Goal: Transaction & Acquisition: Purchase product/service

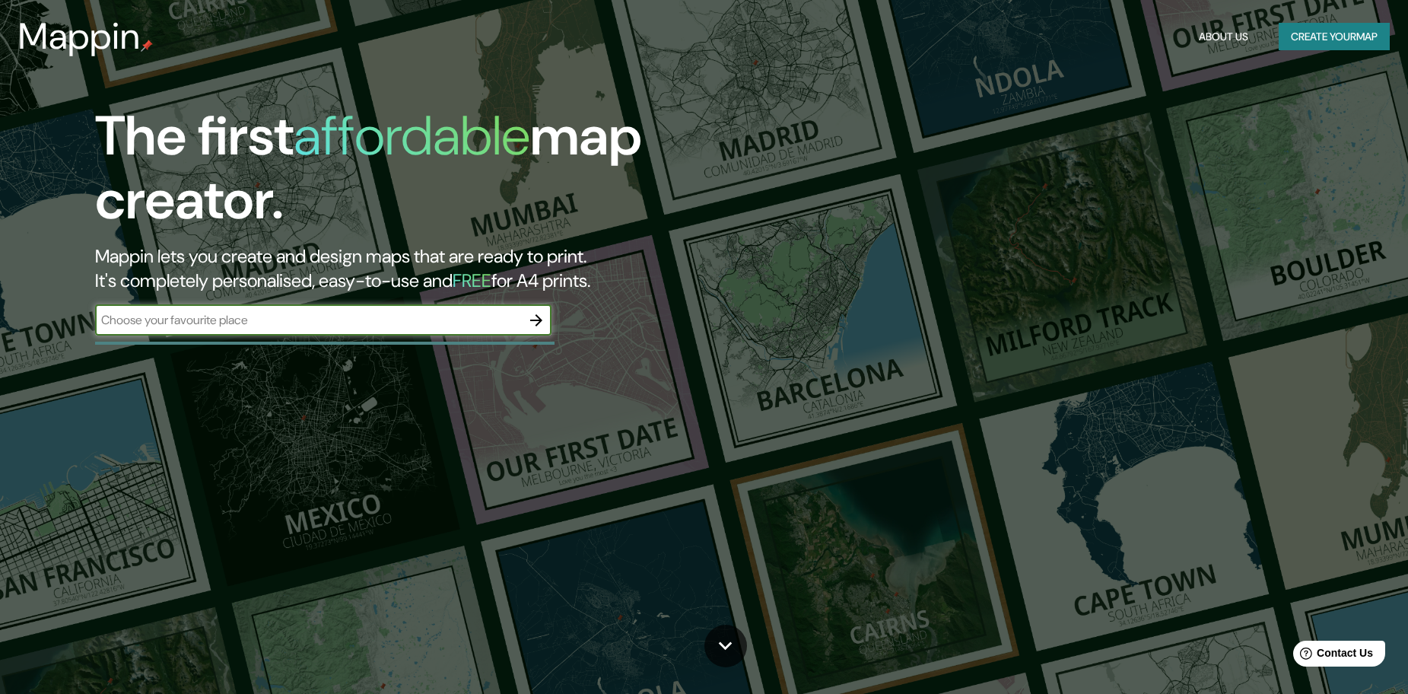
click at [212, 323] on input "text" at bounding box center [308, 319] width 426 height 17
paste input "2540, [STREET_ADDRESS][PERSON_NAME]"
type input "2540, [STREET_ADDRESS][PERSON_NAME]"
click at [524, 320] on button "button" at bounding box center [536, 320] width 30 height 30
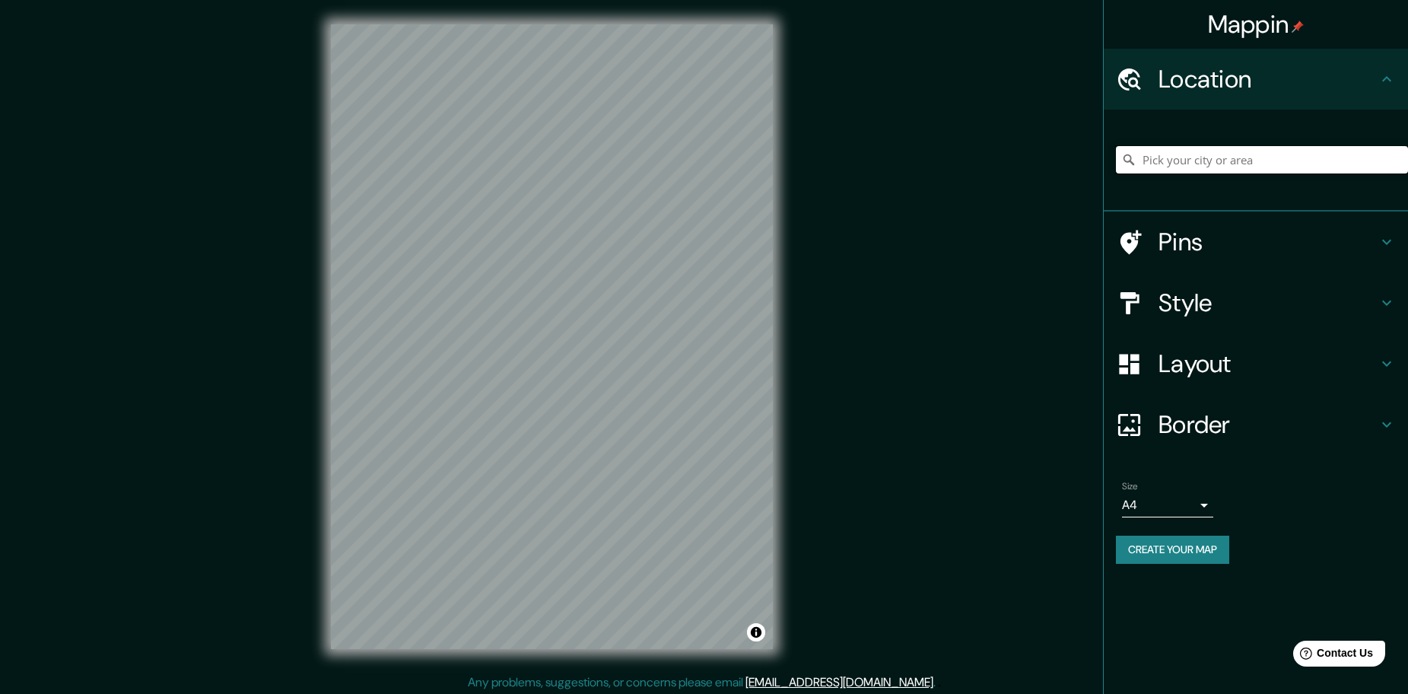
click at [1179, 169] on input "Pick your city or area" at bounding box center [1262, 159] width 292 height 27
paste input "2540, [STREET_ADDRESS][PERSON_NAME]"
click at [1255, 240] on h4 "Pins" at bounding box center [1268, 242] width 219 height 30
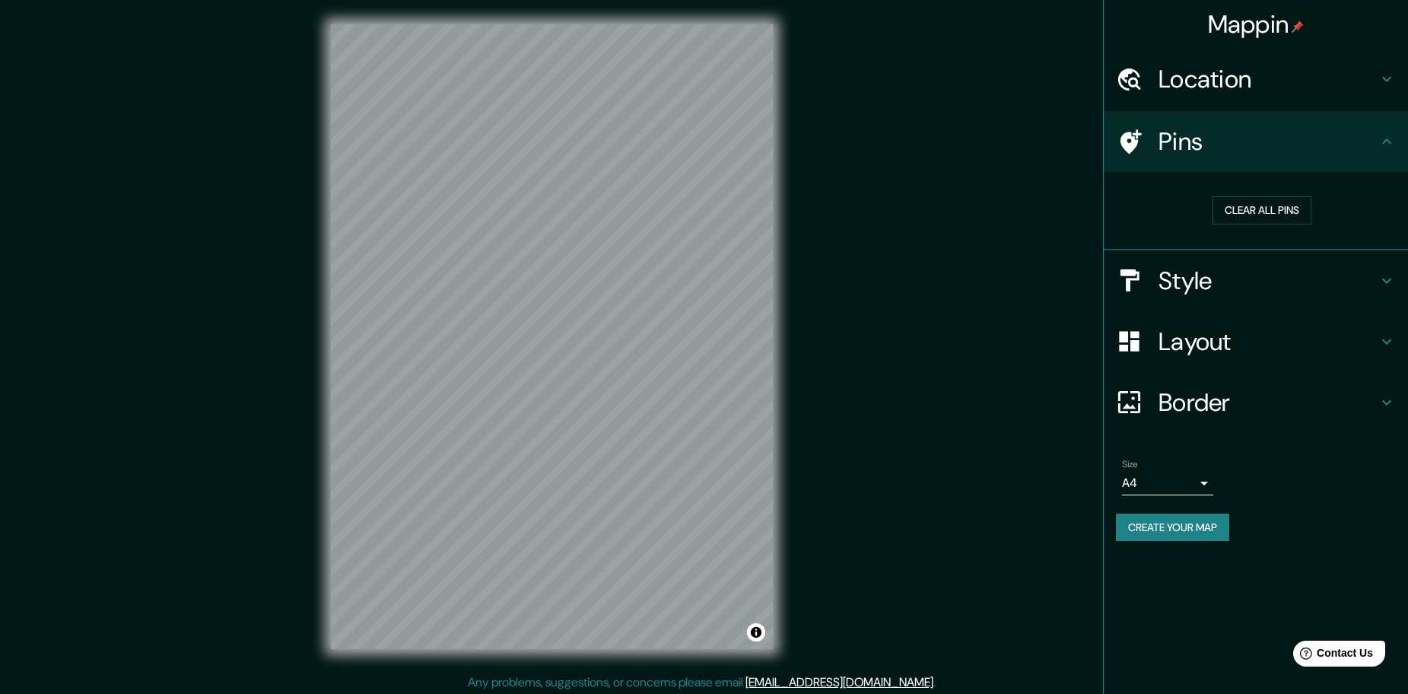
click at [1130, 142] on icon at bounding box center [1129, 142] width 27 height 27
drag, startPoint x: 520, startPoint y: 311, endPoint x: 573, endPoint y: 299, distance: 54.6
click at [567, 298] on div at bounding box center [568, 299] width 12 height 12
click at [568, 299] on div at bounding box center [571, 302] width 12 height 12
click at [1199, 289] on h4 "Style" at bounding box center [1268, 281] width 219 height 30
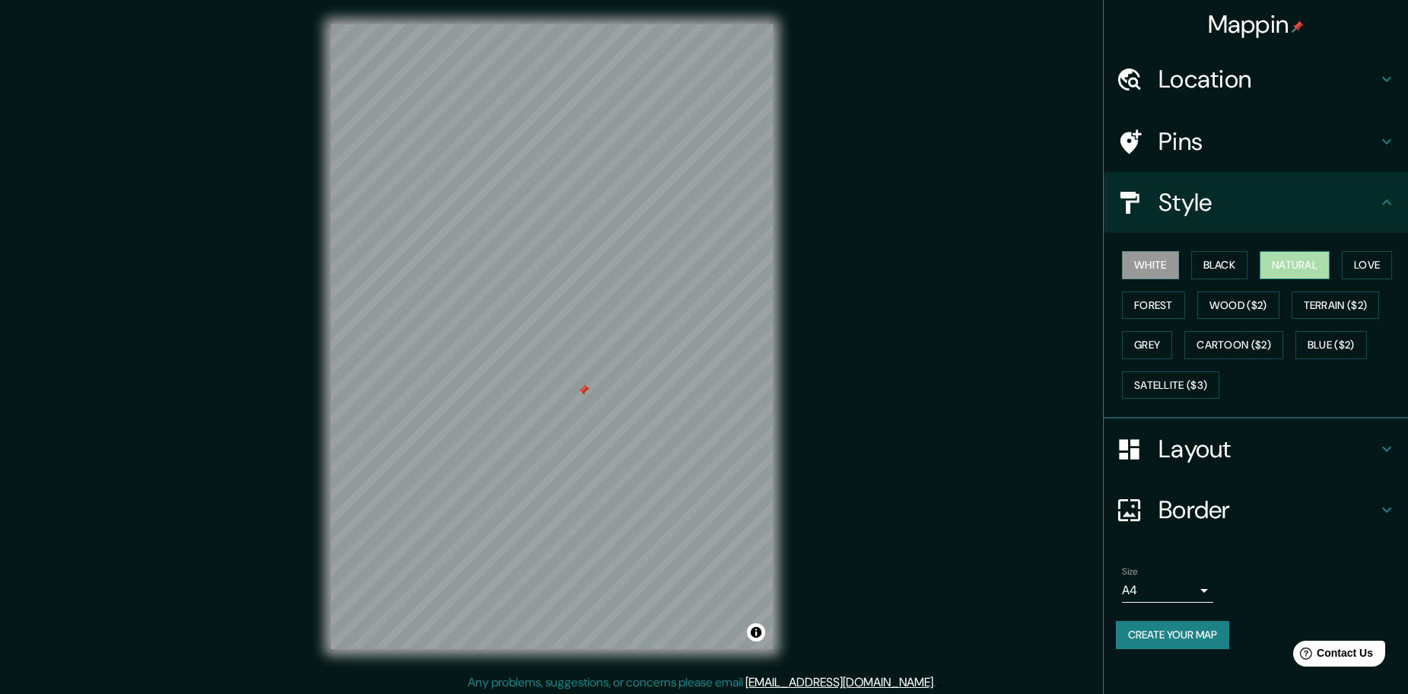
click at [1290, 270] on button "Natural" at bounding box center [1295, 265] width 70 height 28
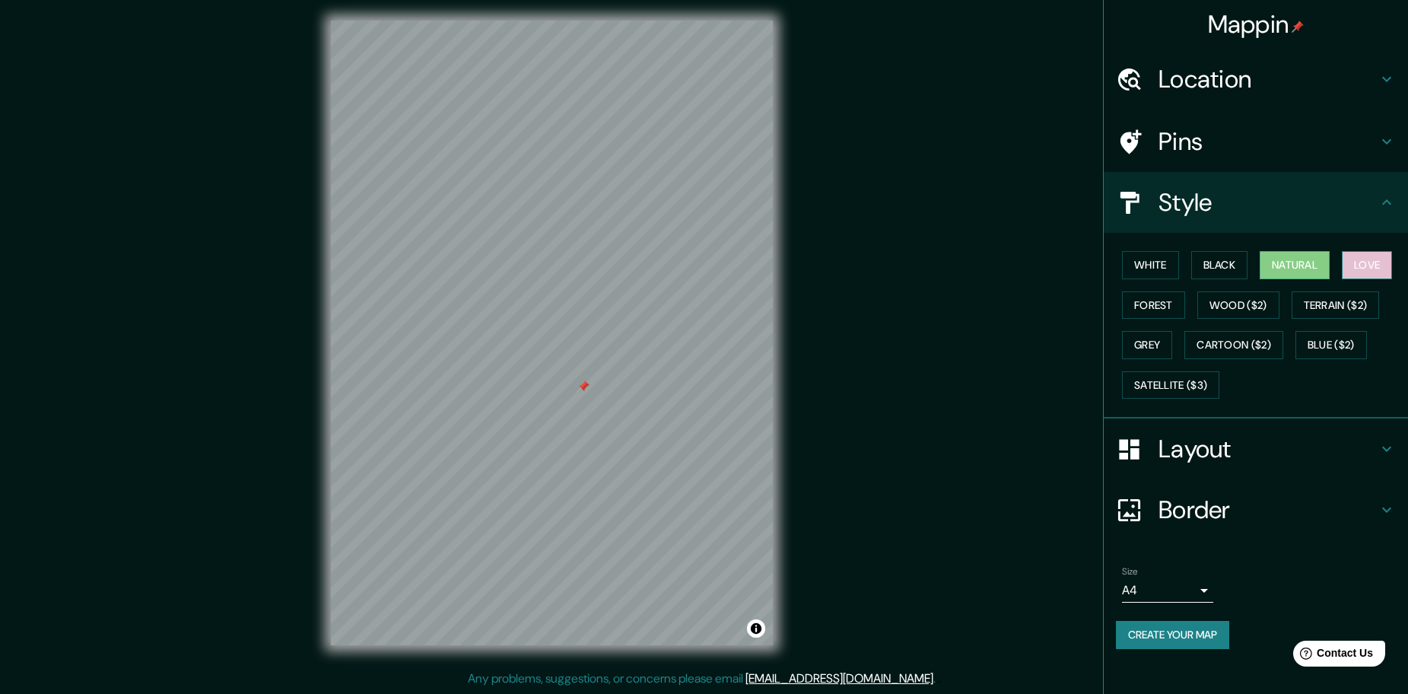
click at [1373, 266] on button "Love" at bounding box center [1367, 265] width 50 height 28
click at [1157, 297] on button "Forest" at bounding box center [1153, 305] width 63 height 28
click at [1259, 87] on h4 "Location" at bounding box center [1268, 79] width 219 height 30
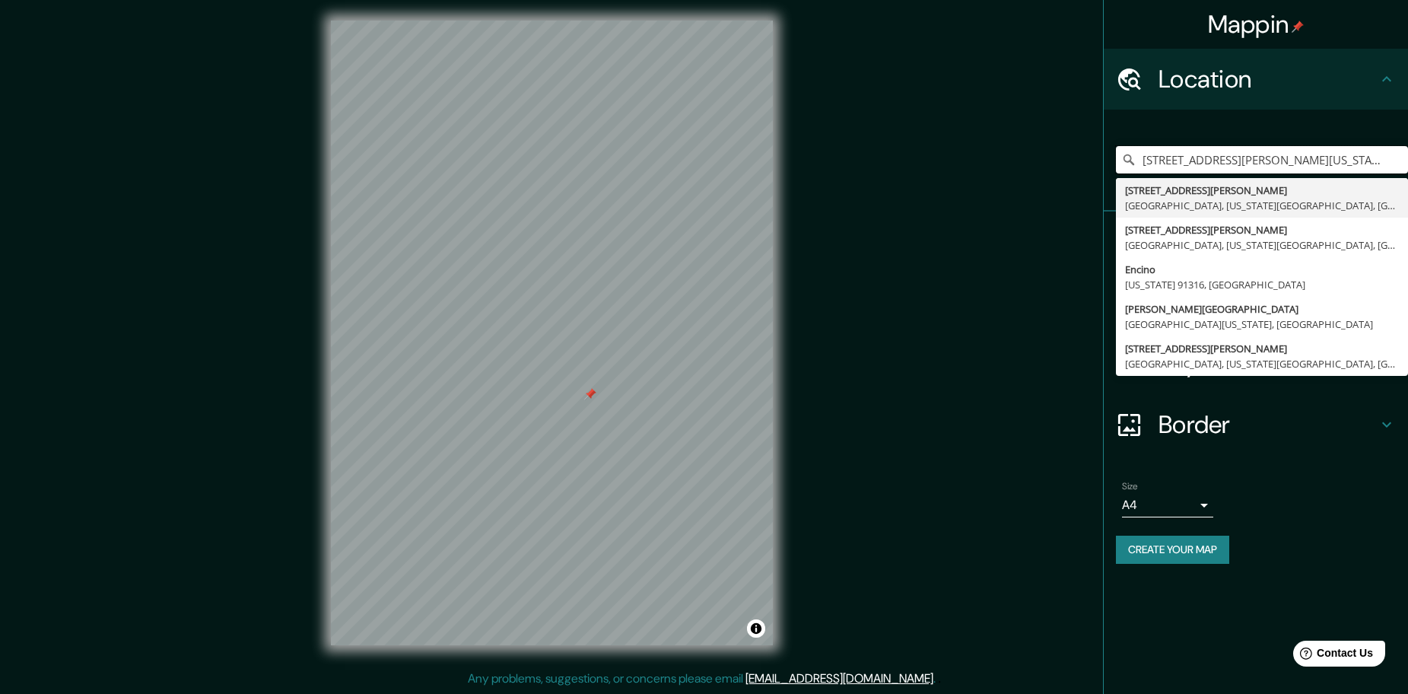
drag, startPoint x: 1300, startPoint y: 162, endPoint x: 1018, endPoint y: 177, distance: 282.7
click at [1018, 177] on div "Mappin Location [STREET_ADDRESS][PERSON_NAME][US_STATE] [STREET_ADDRESS][PERSON…" at bounding box center [704, 345] width 1408 height 698
click at [1294, 158] on input "[STREET_ADDRESS][PERSON_NAME][US_STATE]" at bounding box center [1262, 159] width 292 height 27
drag, startPoint x: 1296, startPoint y: 158, endPoint x: 965, endPoint y: 188, distance: 332.3
click at [995, 186] on div "Mappin Location [STREET_ADDRESS][PERSON_NAME][US_STATE] [STREET_ADDRESS][PERSON…" at bounding box center [704, 345] width 1408 height 698
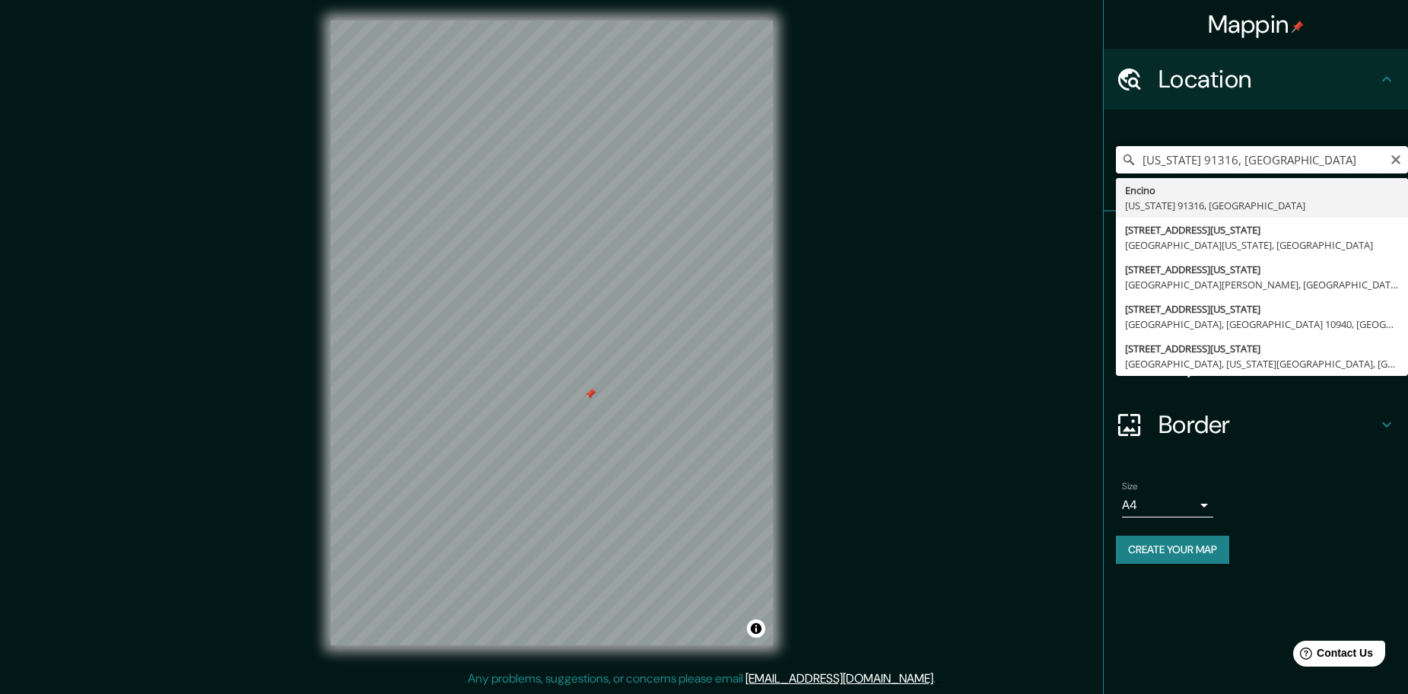
drag, startPoint x: 1235, startPoint y: 161, endPoint x: 1280, endPoint y: 178, distance: 48.6
click at [1241, 163] on input "[US_STATE] 91316, [GEOGRAPHIC_DATA]" at bounding box center [1262, 159] width 292 height 27
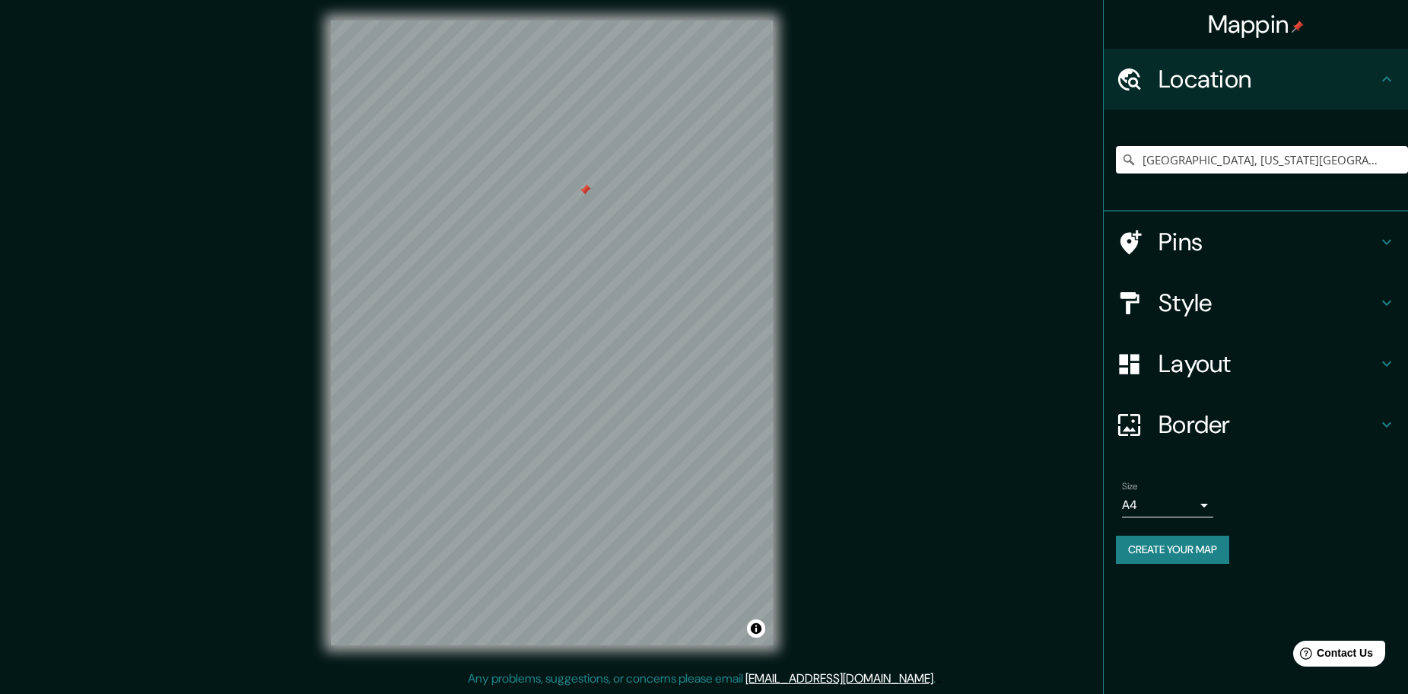
click at [1242, 355] on h4 "Layout" at bounding box center [1268, 363] width 219 height 30
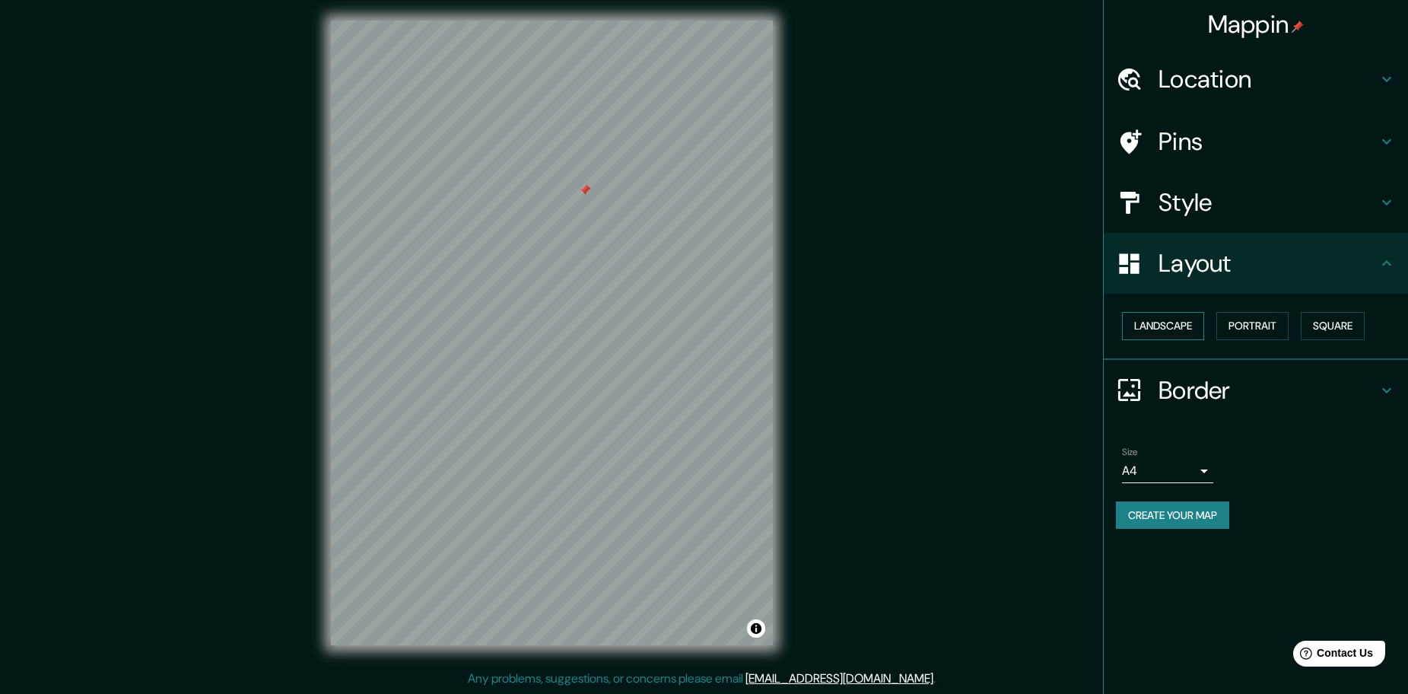
click at [1191, 326] on button "Landscape" at bounding box center [1163, 326] width 82 height 28
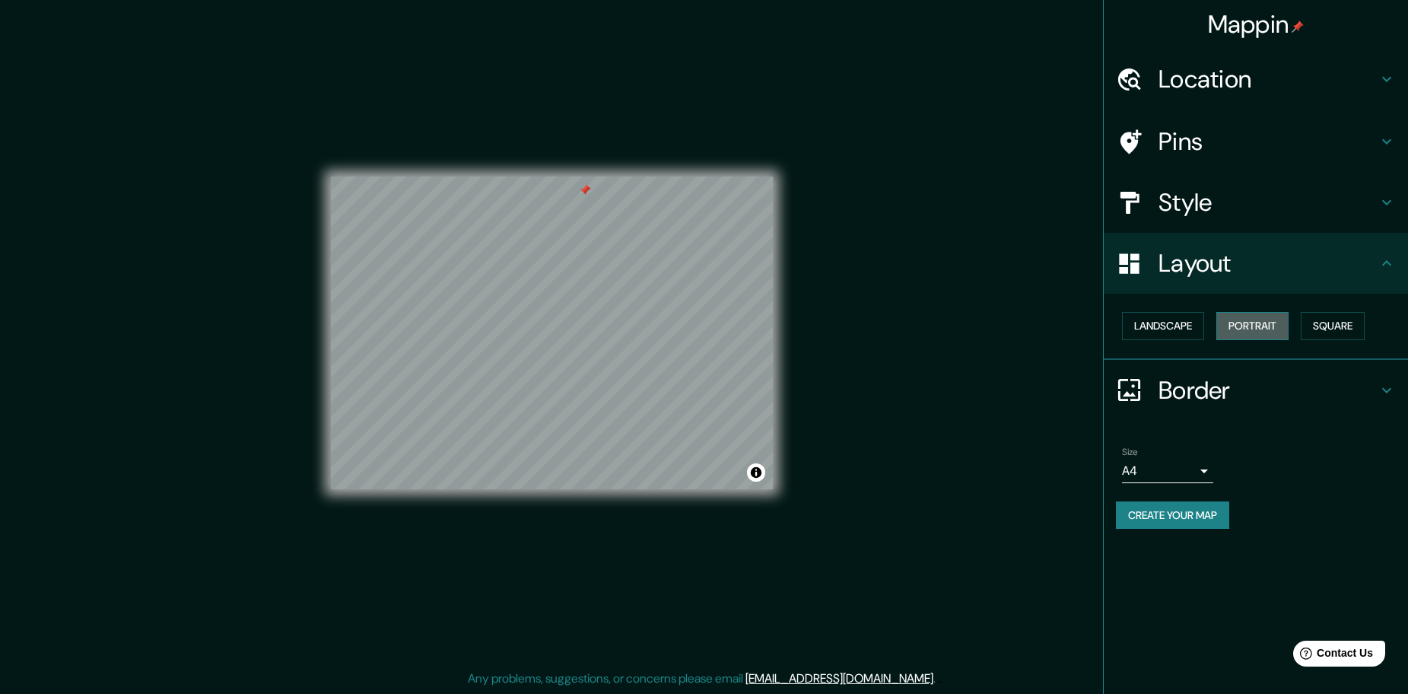
click at [1237, 331] on button "Portrait" at bounding box center [1252, 326] width 72 height 28
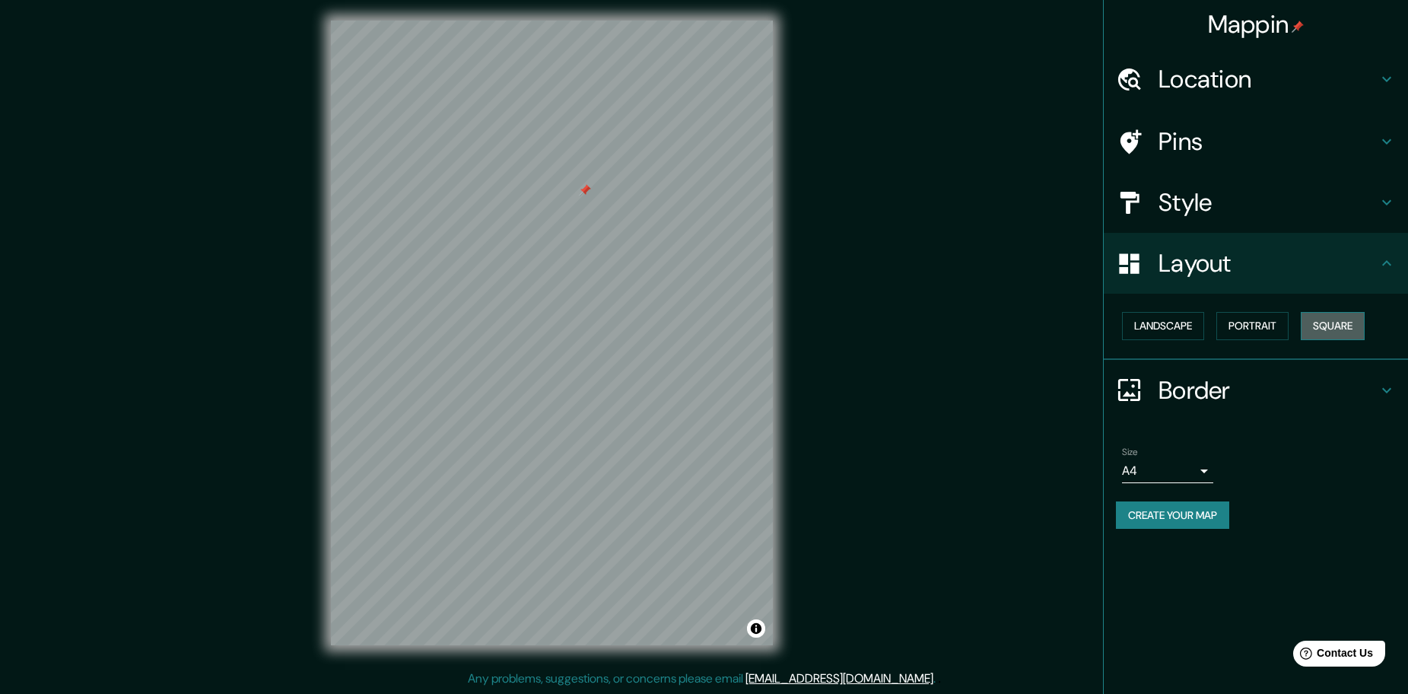
click at [1325, 336] on button "Square" at bounding box center [1333, 326] width 64 height 28
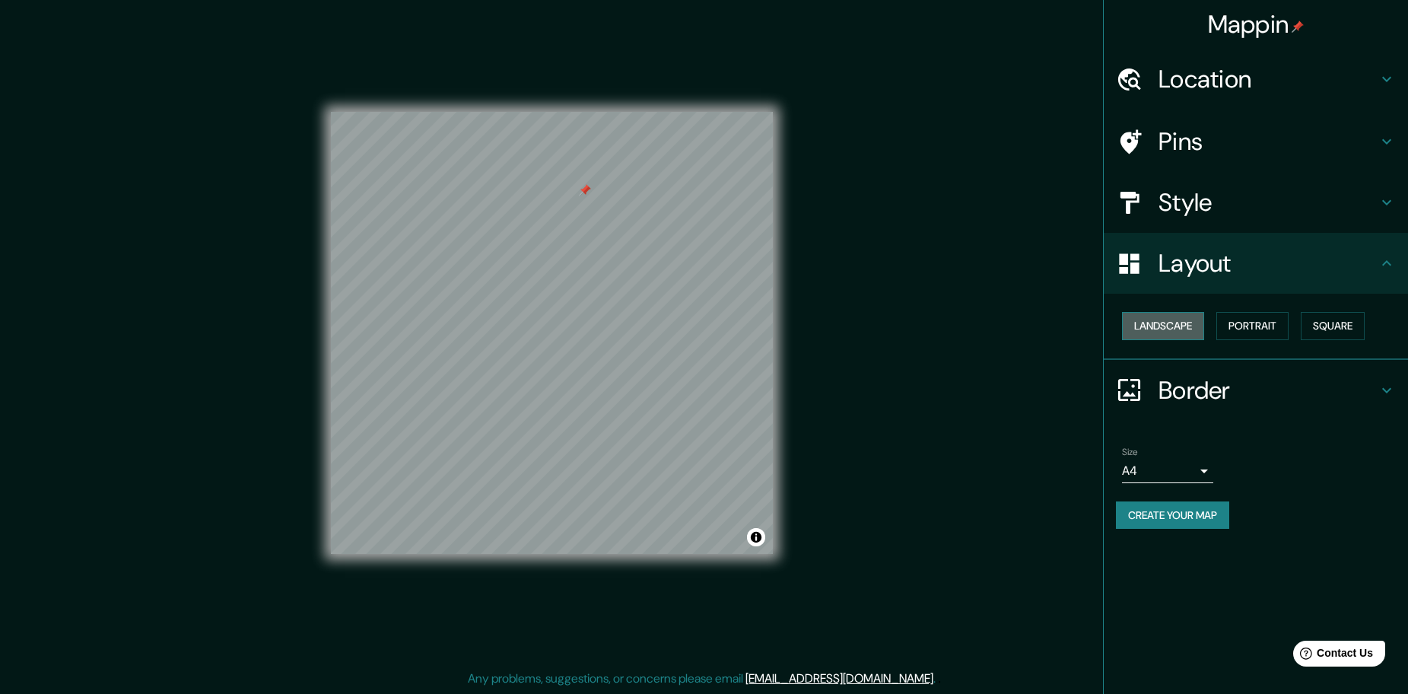
click at [1175, 322] on button "Landscape" at bounding box center [1163, 326] width 82 height 28
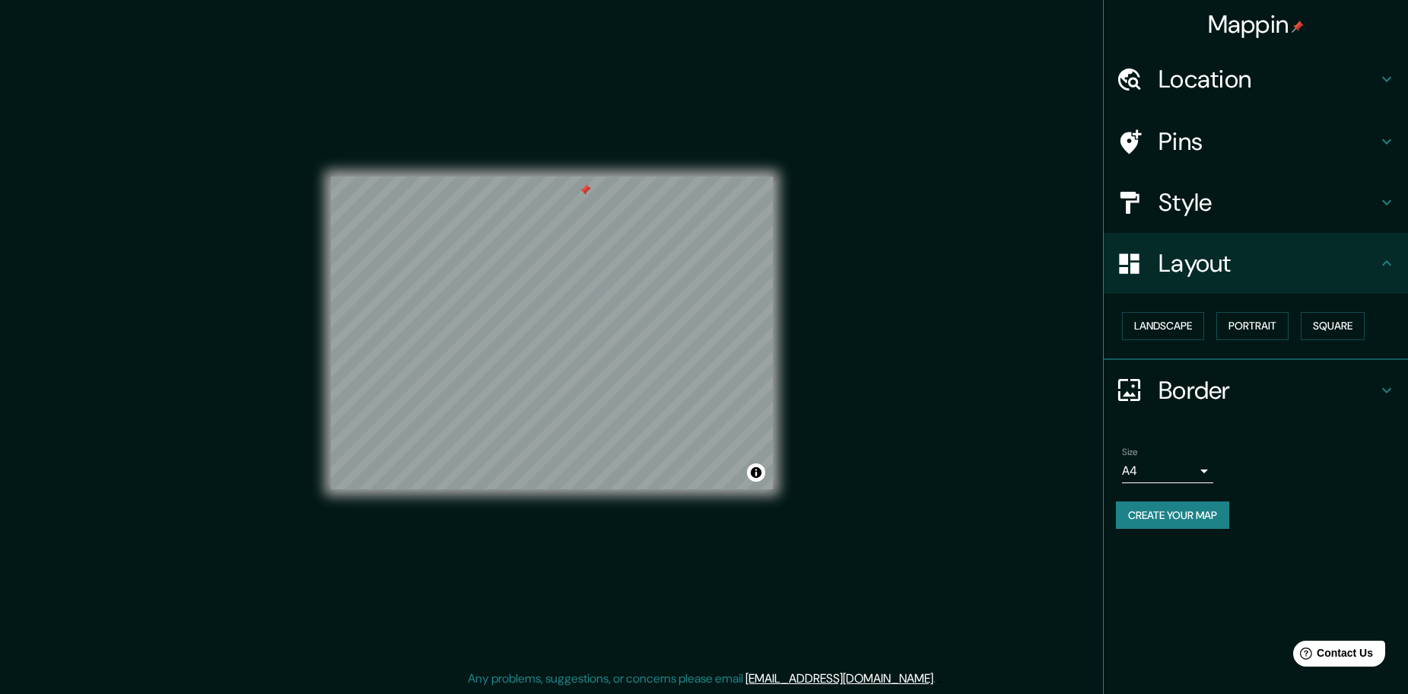
click at [1240, 77] on h4 "Location" at bounding box center [1268, 79] width 219 height 30
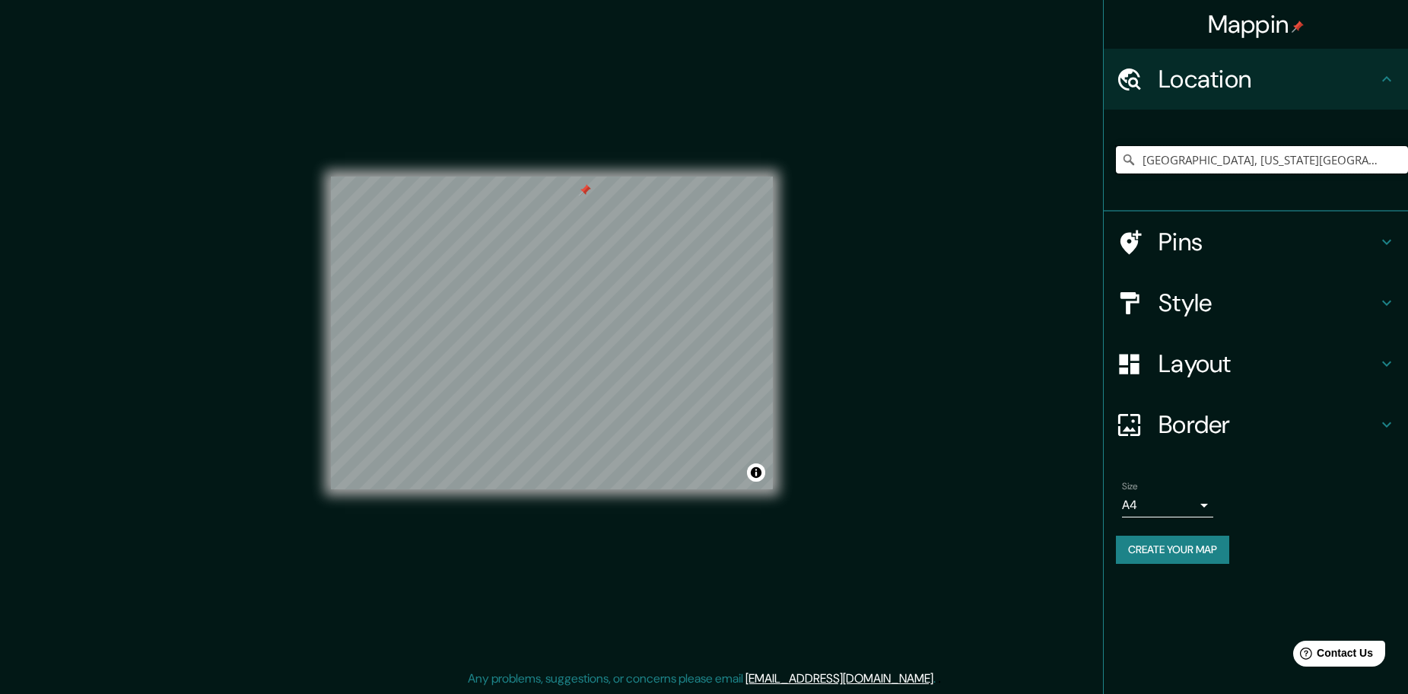
drag, startPoint x: 1363, startPoint y: 167, endPoint x: 940, endPoint y: 183, distance: 424.1
click at [957, 183] on div "Mappin Location [GEOGRAPHIC_DATA], [US_STATE][GEOGRAPHIC_DATA], [GEOGRAPHIC_DAT…" at bounding box center [704, 345] width 1408 height 698
paste input "2540, [STREET_ADDRESS][PERSON_NAME]"
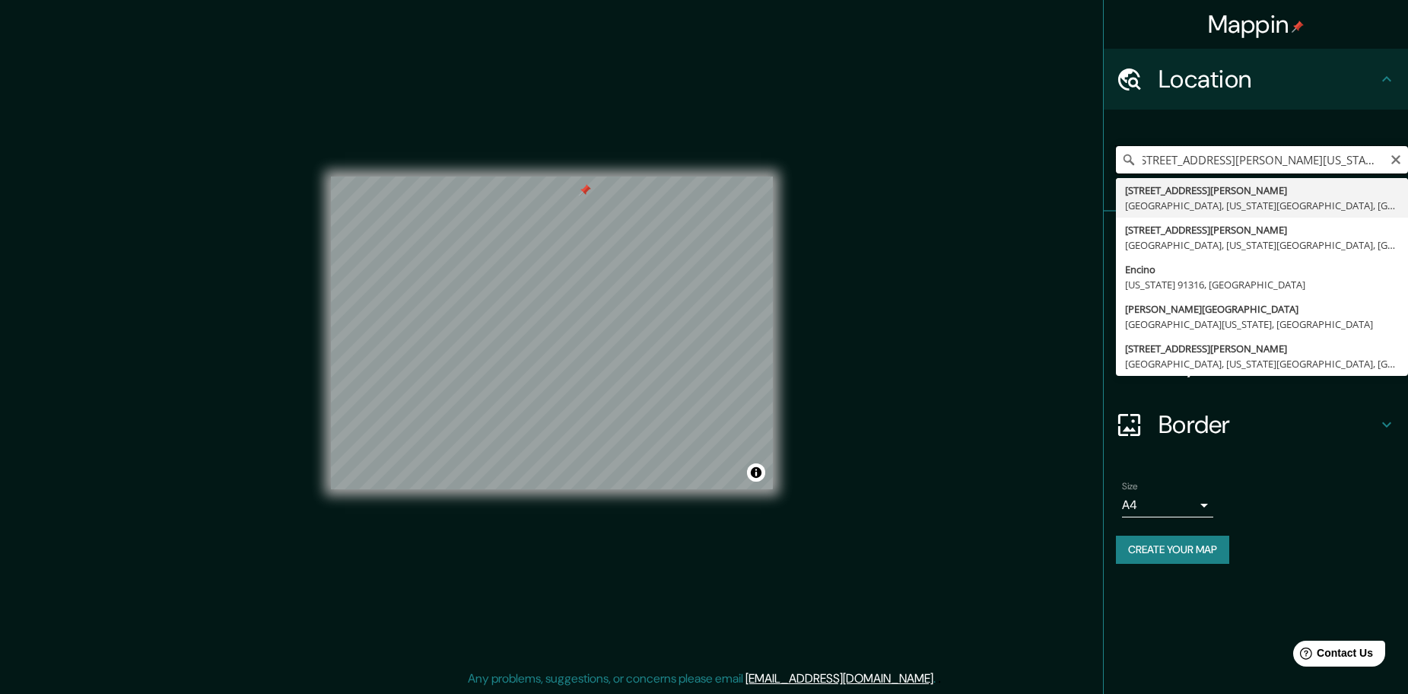
scroll to position [0, 0]
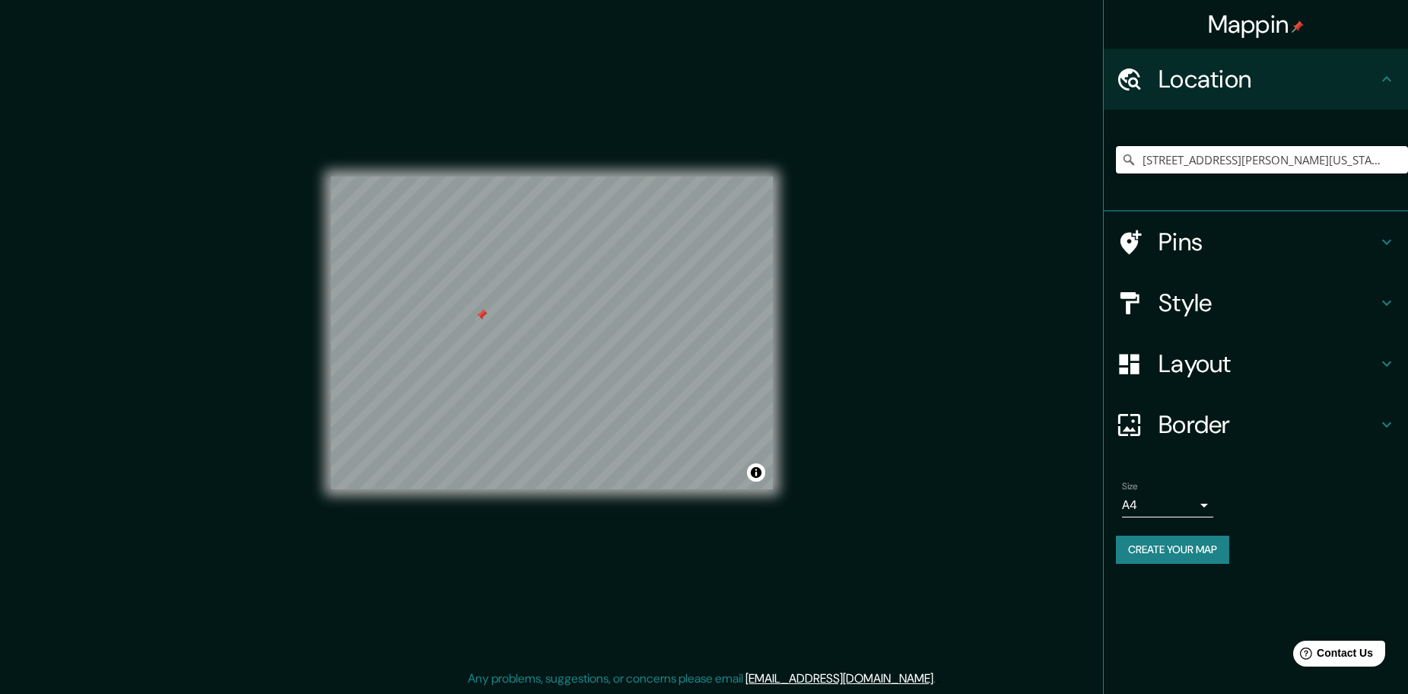
type input "[STREET_ADDRESS][PERSON_NAME][US_STATE]"
click at [1260, 240] on h4 "Pins" at bounding box center [1268, 242] width 219 height 30
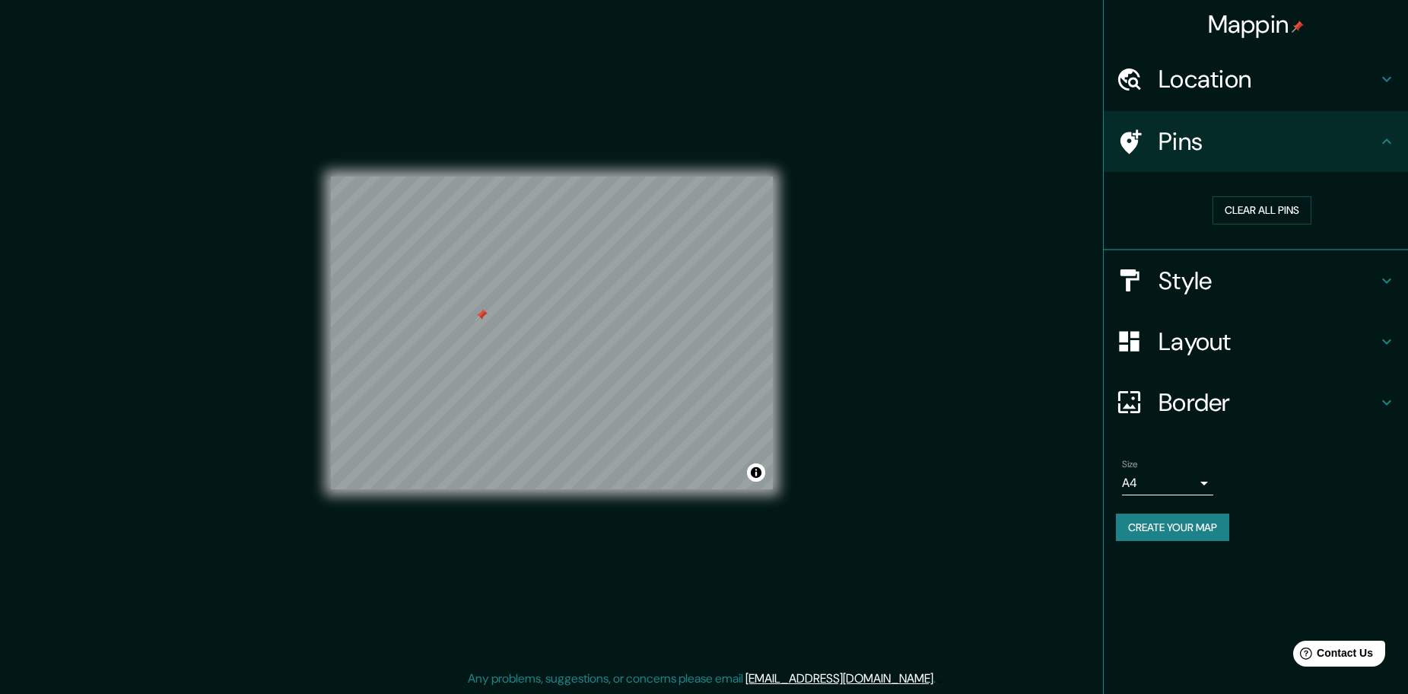
click at [1223, 283] on h4 "Style" at bounding box center [1268, 281] width 219 height 30
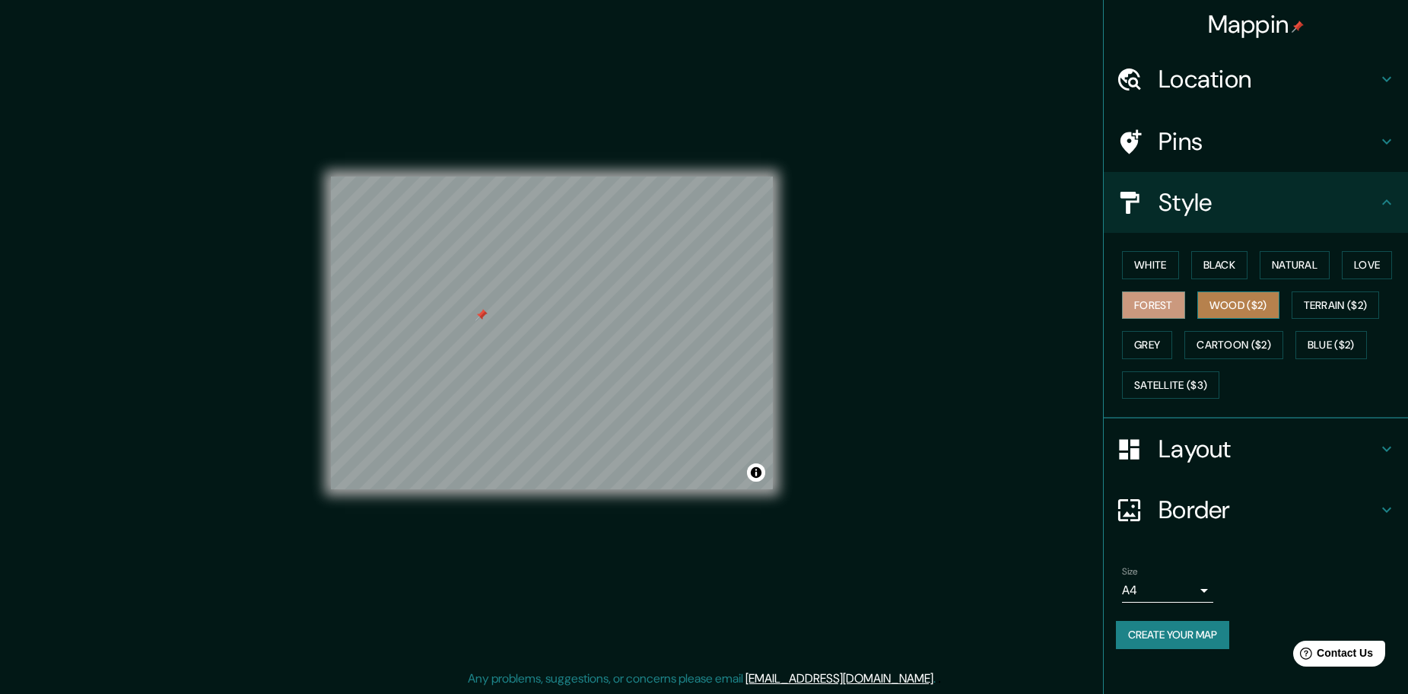
click at [1251, 302] on button "Wood ($2)" at bounding box center [1238, 305] width 82 height 28
click at [1293, 305] on button "Terrain ($2)" at bounding box center [1336, 305] width 88 height 28
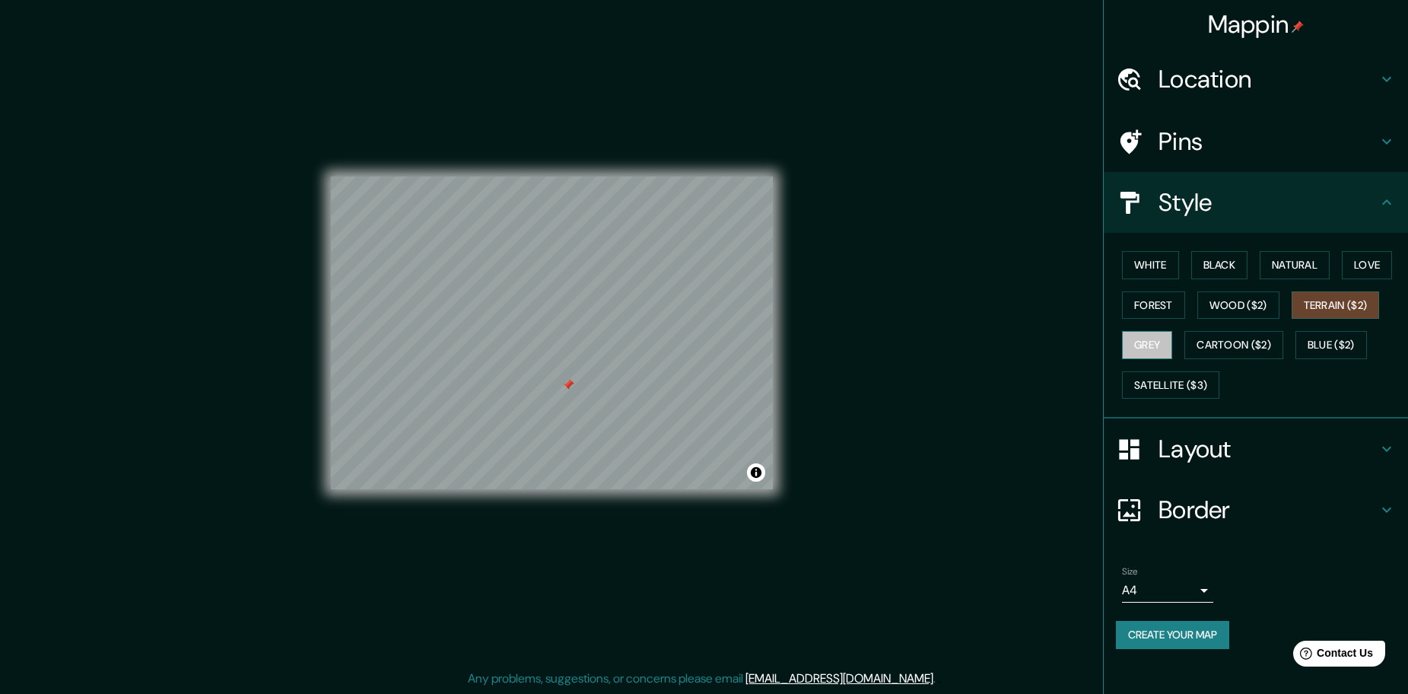
click at [1150, 344] on button "Grey" at bounding box center [1147, 345] width 50 height 28
click at [1224, 342] on button "Cartoon ($2)" at bounding box center [1234, 345] width 99 height 28
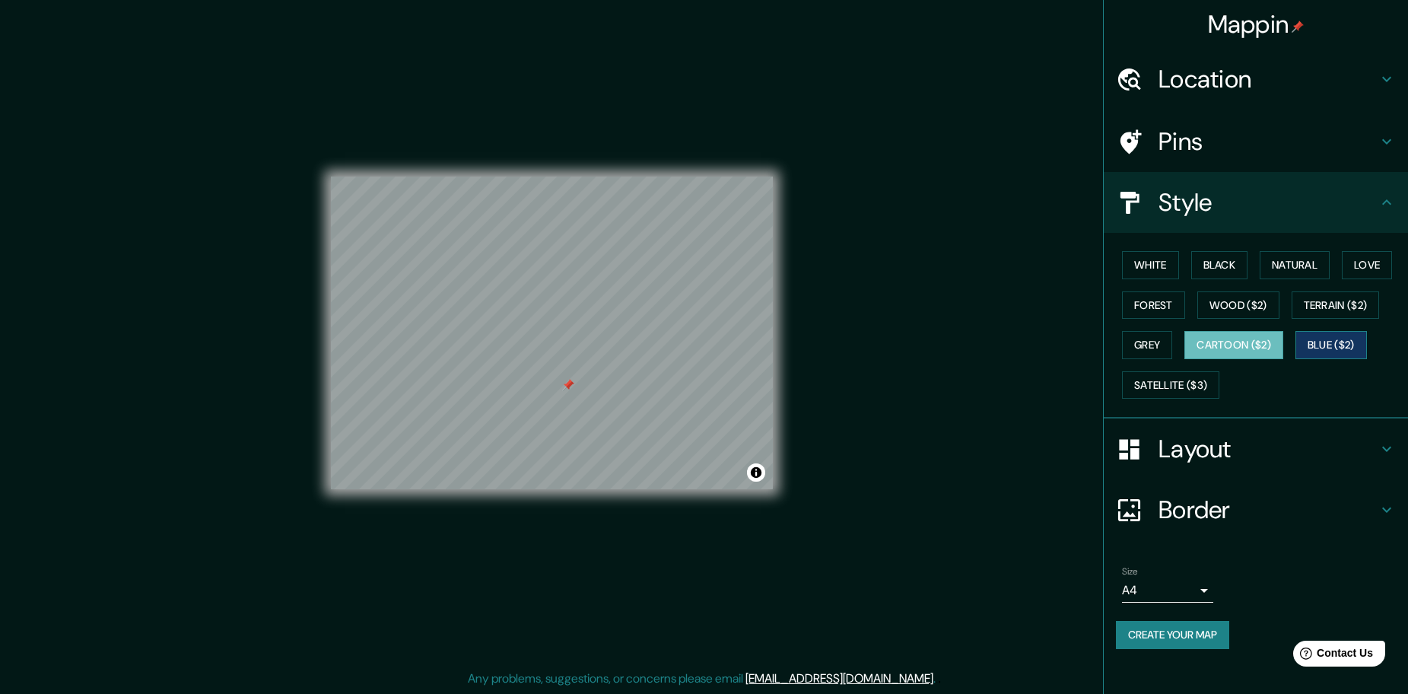
click at [1321, 345] on button "Blue ($2)" at bounding box center [1332, 345] width 72 height 28
click at [1342, 345] on button "Blue ($2)" at bounding box center [1332, 345] width 72 height 28
click at [1184, 385] on button "Satellite ($3)" at bounding box center [1170, 385] width 97 height 28
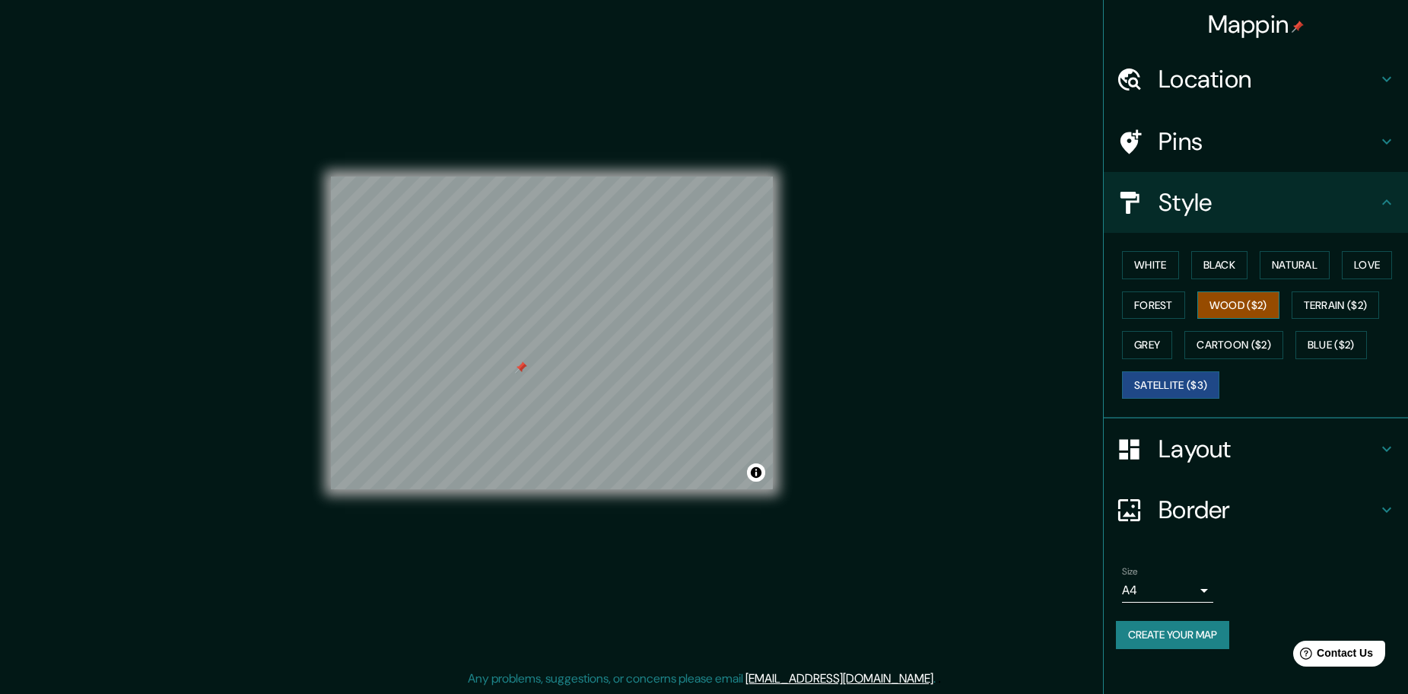
click at [1221, 307] on button "Wood ($2)" at bounding box center [1238, 305] width 82 height 28
click at [1160, 312] on button "Forest" at bounding box center [1153, 305] width 63 height 28
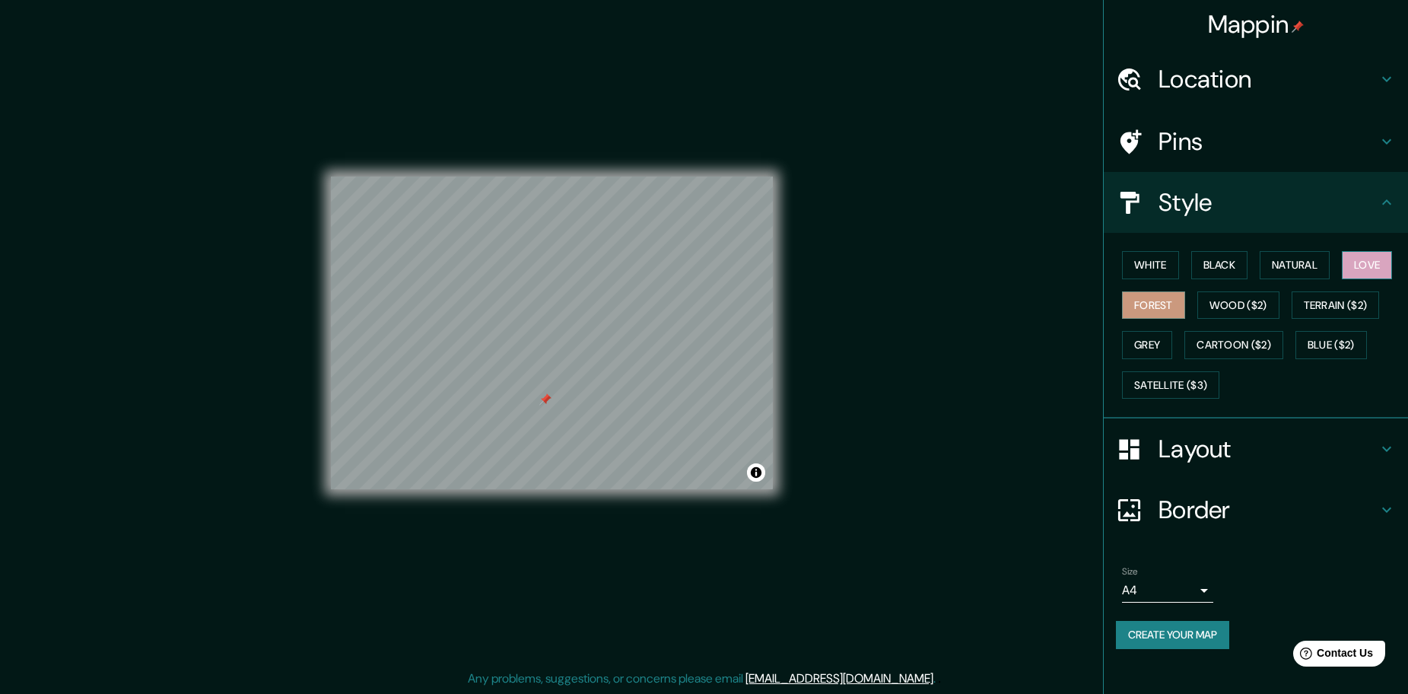
click at [1376, 266] on button "Love" at bounding box center [1367, 265] width 50 height 28
click at [1146, 311] on button "Forest" at bounding box center [1153, 305] width 63 height 28
click at [1245, 525] on div "Border" at bounding box center [1256, 509] width 304 height 61
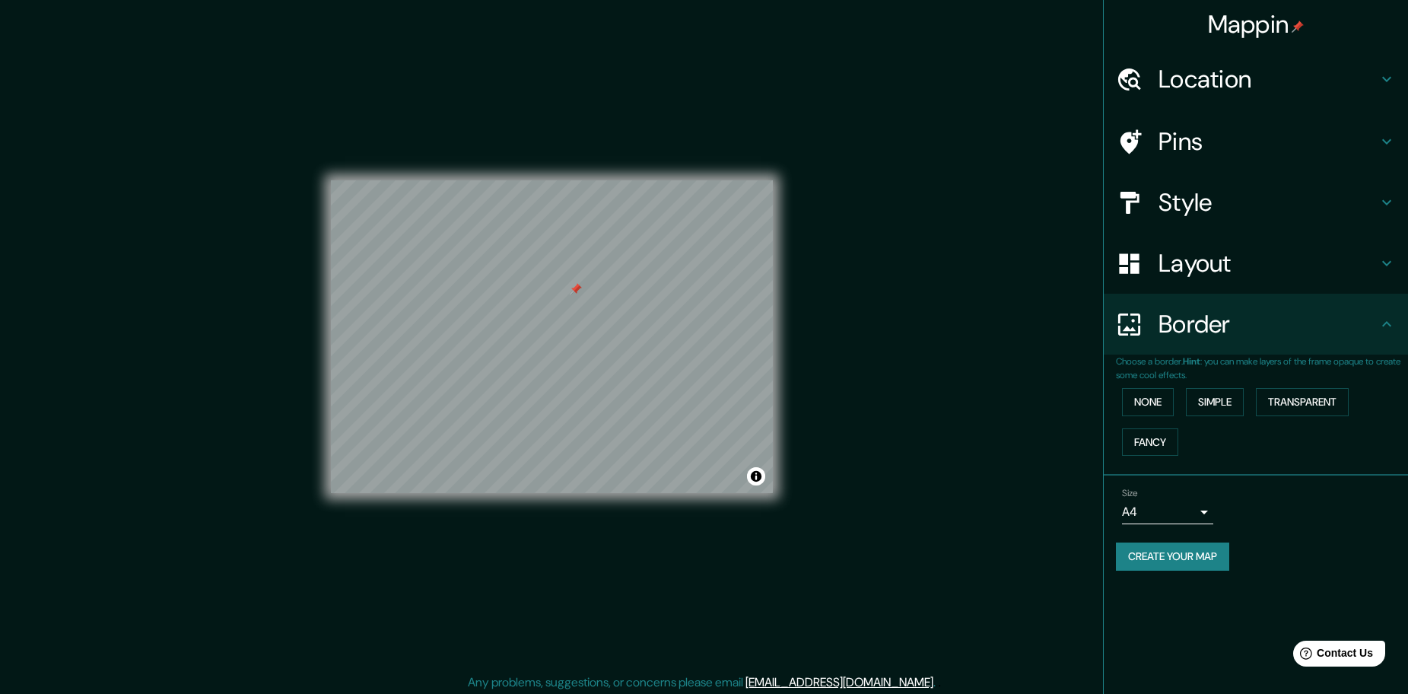
click at [1264, 196] on h4 "Style" at bounding box center [1268, 202] width 219 height 30
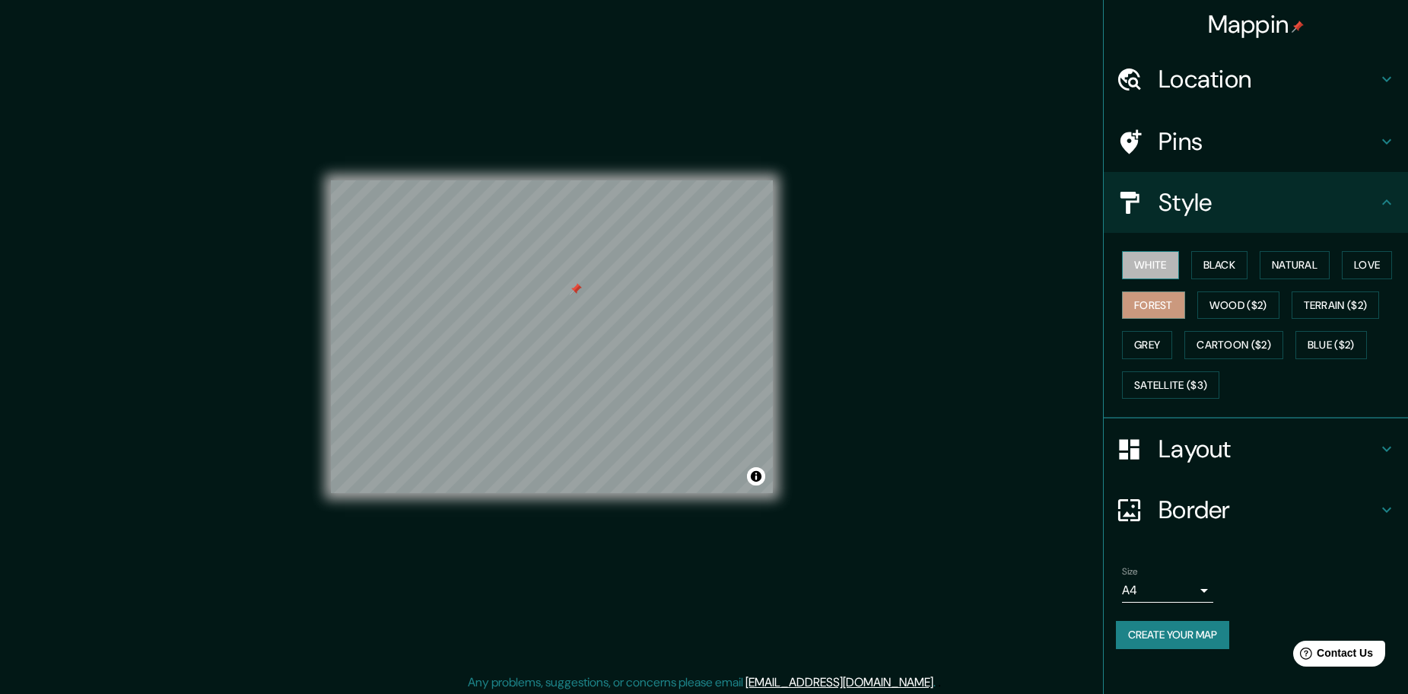
click at [1142, 268] on button "White" at bounding box center [1150, 265] width 57 height 28
click at [1223, 252] on button "Black" at bounding box center [1219, 265] width 57 height 28
click at [1300, 269] on button "Natural" at bounding box center [1295, 265] width 70 height 28
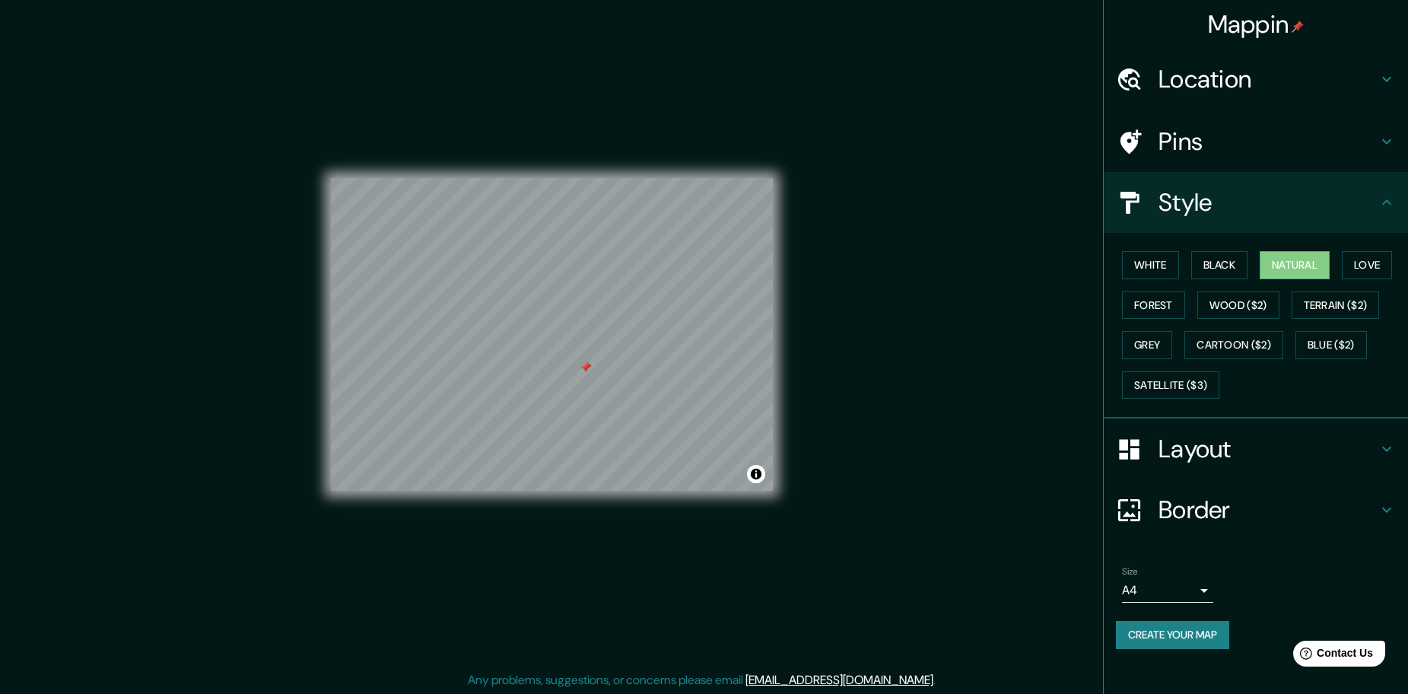
scroll to position [4, 0]
click at [1179, 636] on button "Create your map" at bounding box center [1172, 635] width 113 height 28
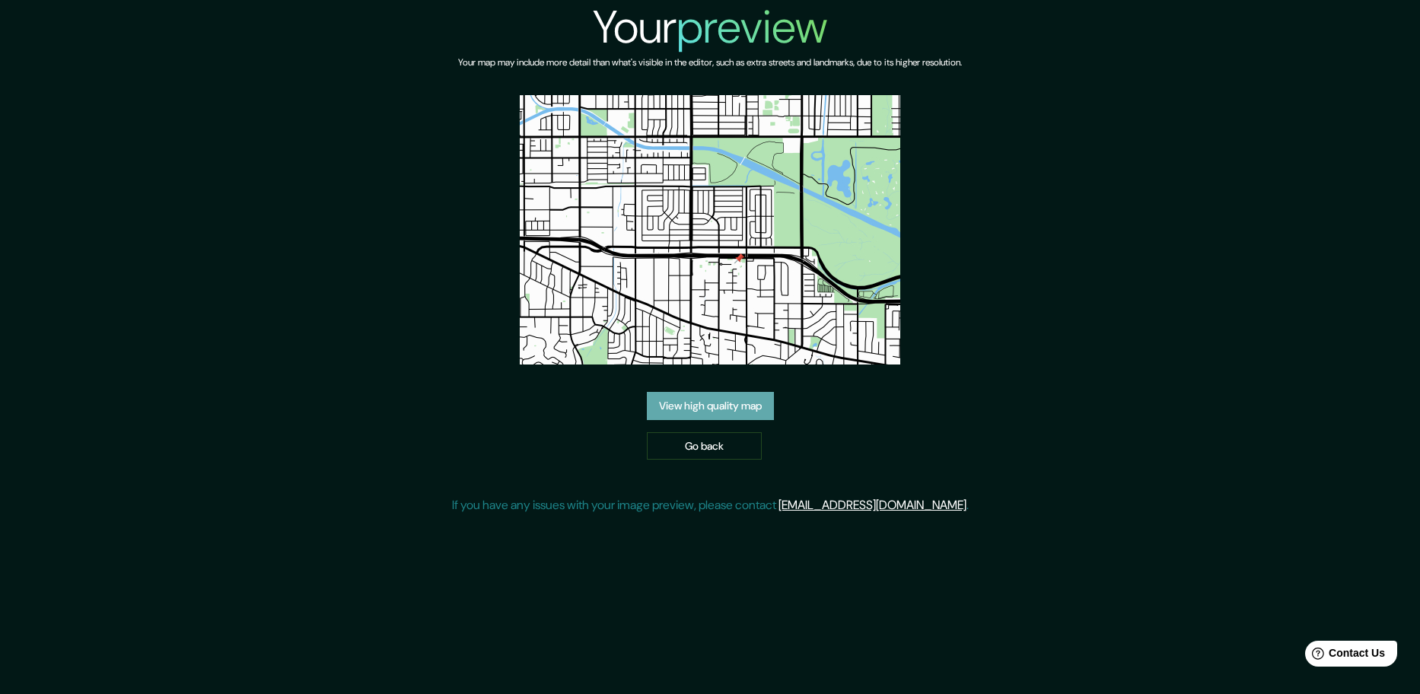
click at [747, 413] on link "View high quality map" at bounding box center [710, 406] width 127 height 28
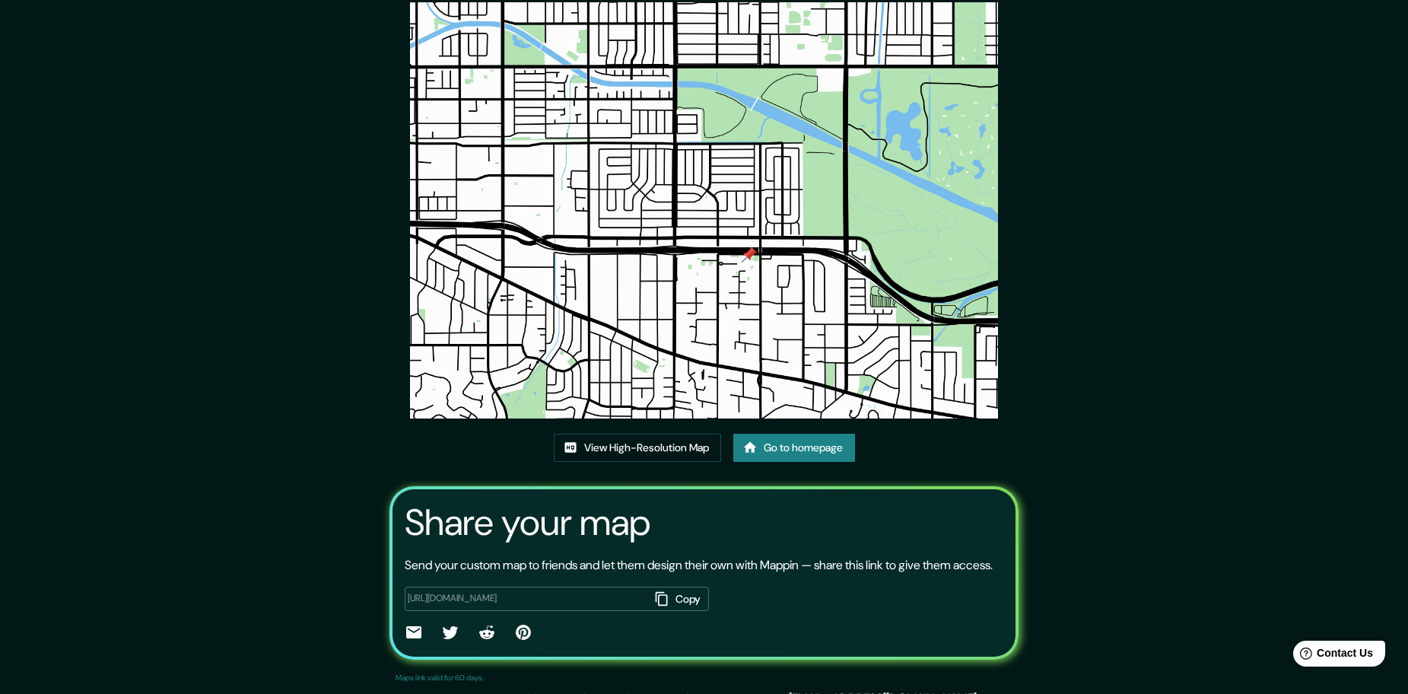
scroll to position [76, 0]
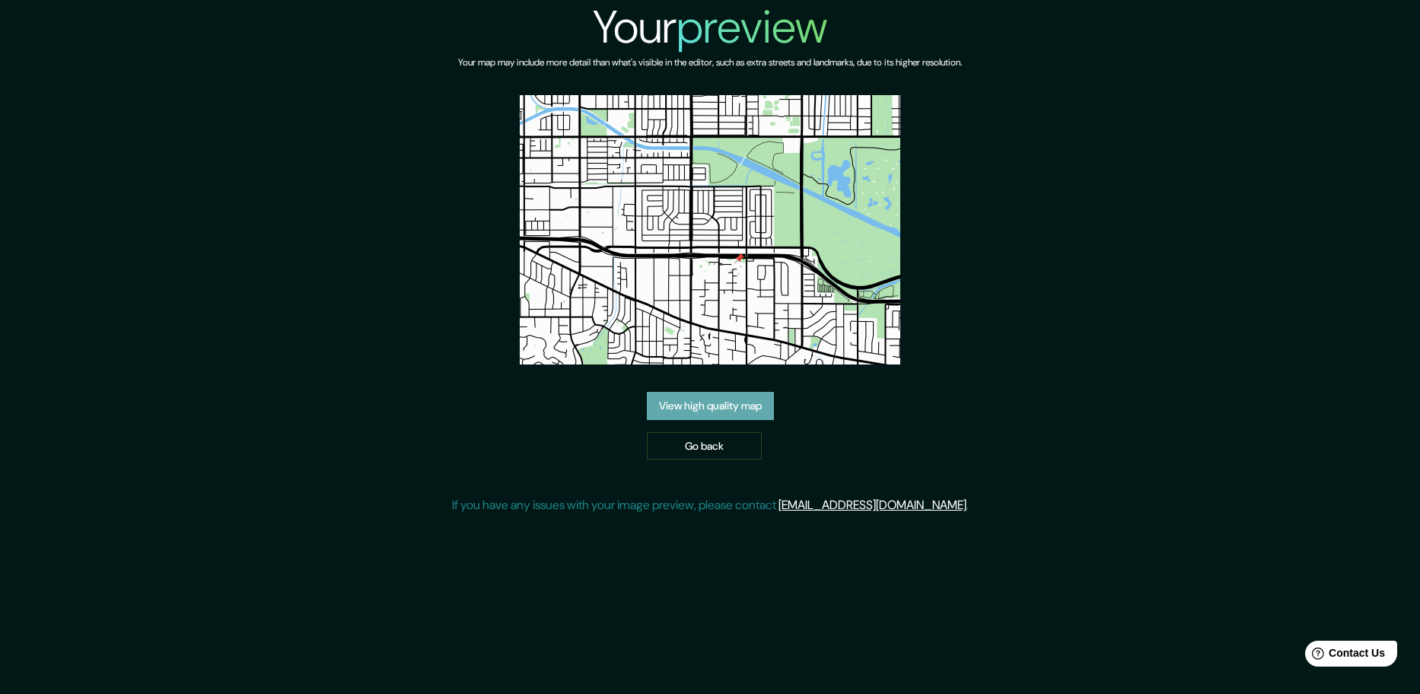
click at [738, 410] on link "View high quality map" at bounding box center [710, 406] width 127 height 28
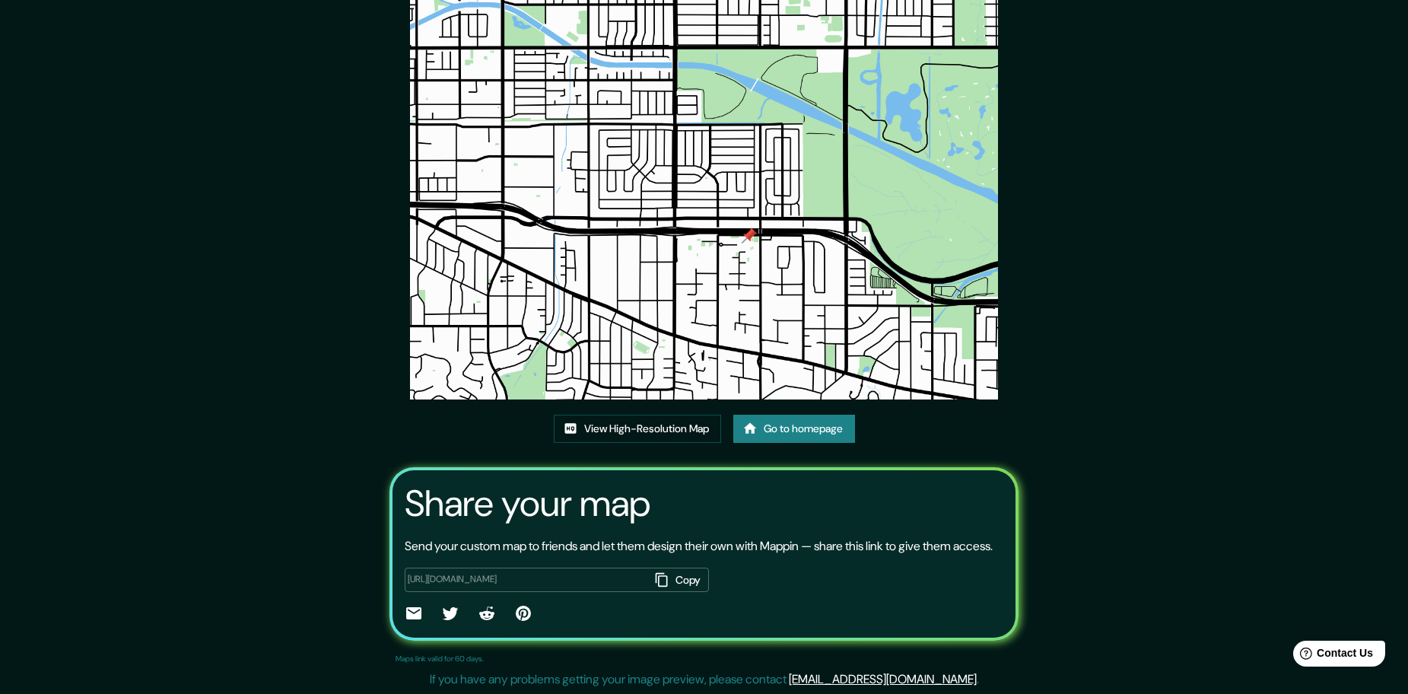
scroll to position [84, 0]
click at [676, 426] on link "View High-Resolution Map" at bounding box center [637, 428] width 167 height 28
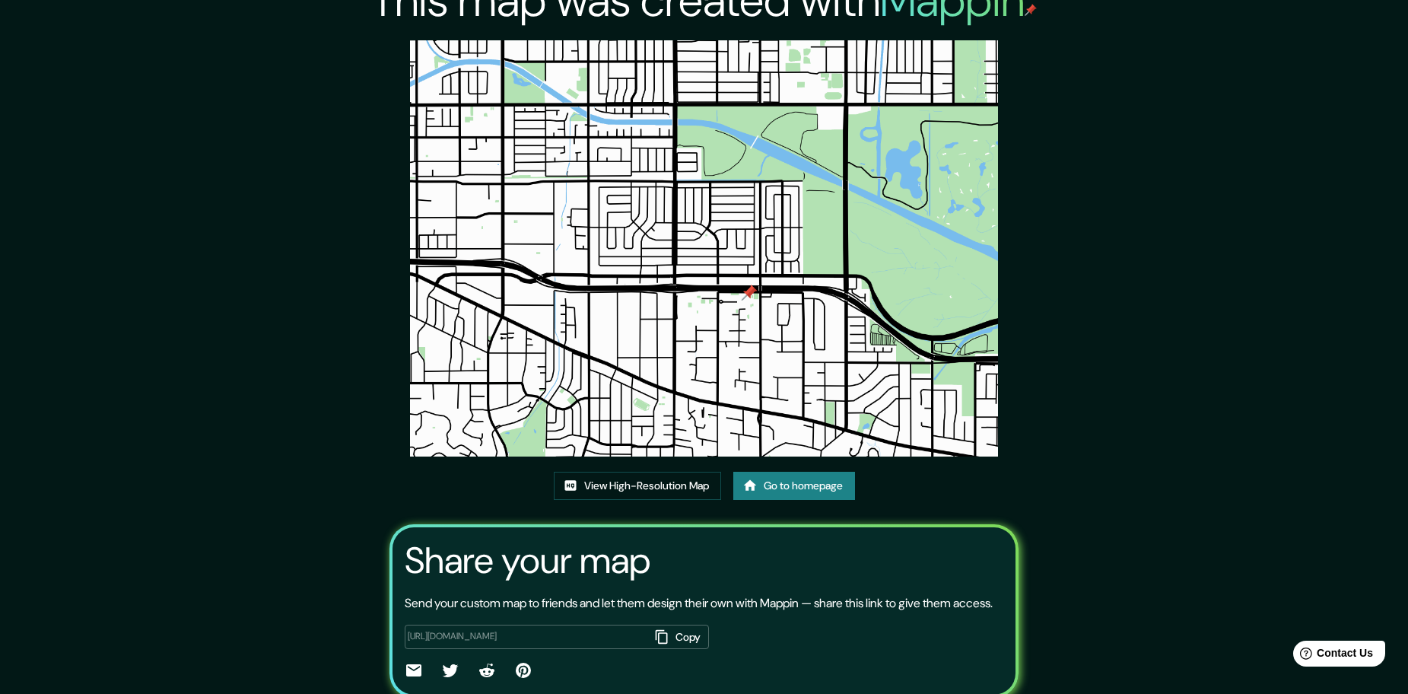
scroll to position [0, 0]
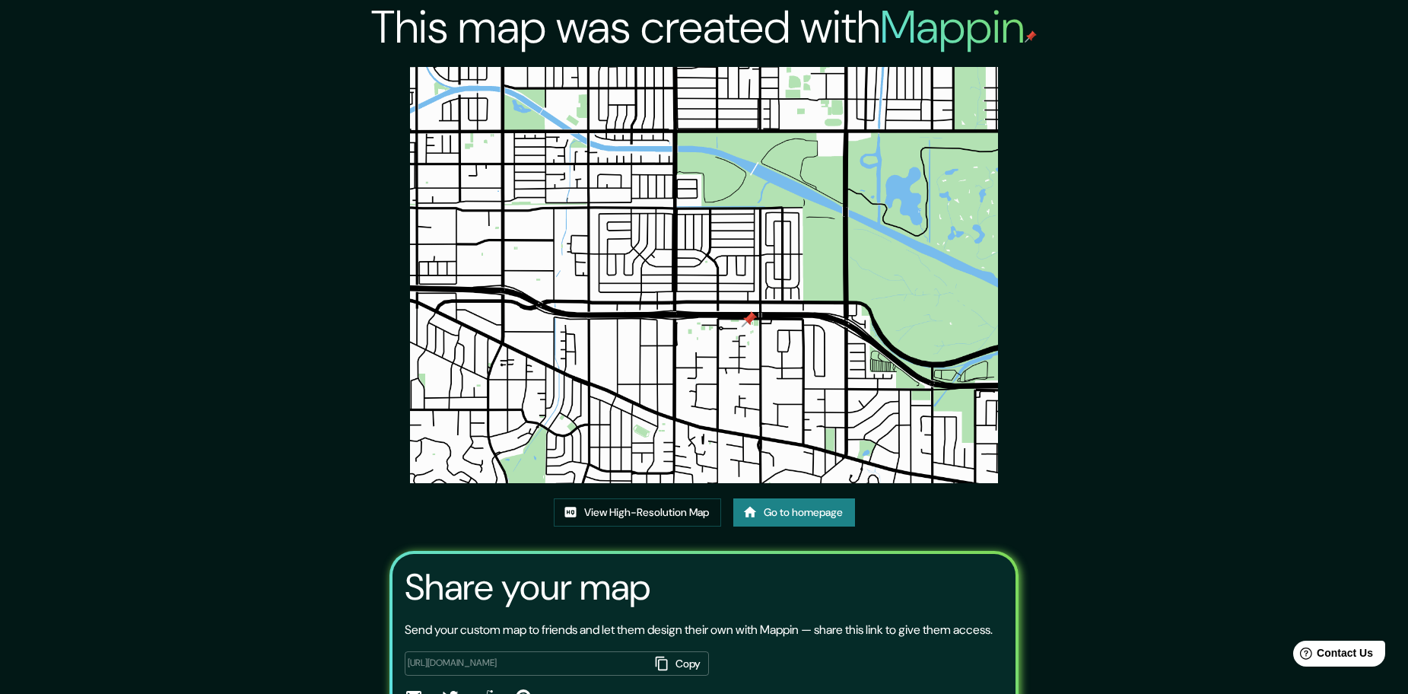
click at [806, 516] on link "Go to homepage" at bounding box center [794, 512] width 122 height 28
